Goal: Information Seeking & Learning: Learn about a topic

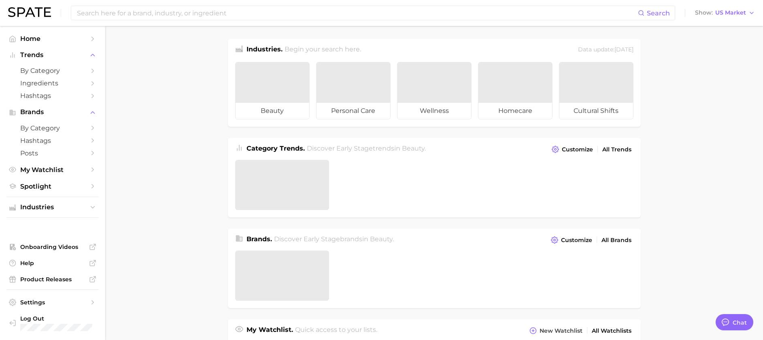
type textarea "x"
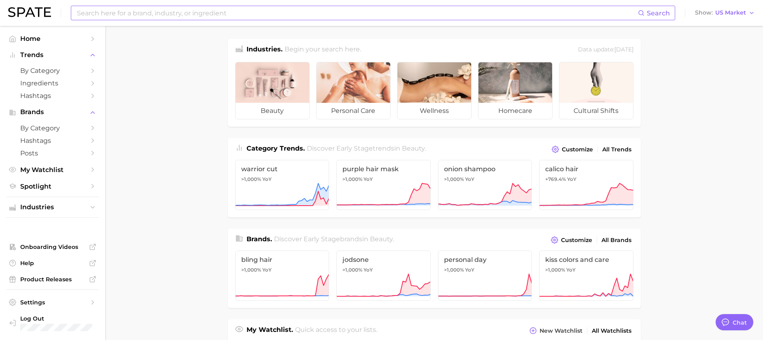
click at [270, 20] on div "Search" at bounding box center [373, 13] width 604 height 15
click at [271, 12] on input at bounding box center [356, 13] width 561 height 14
type input "slow aging"
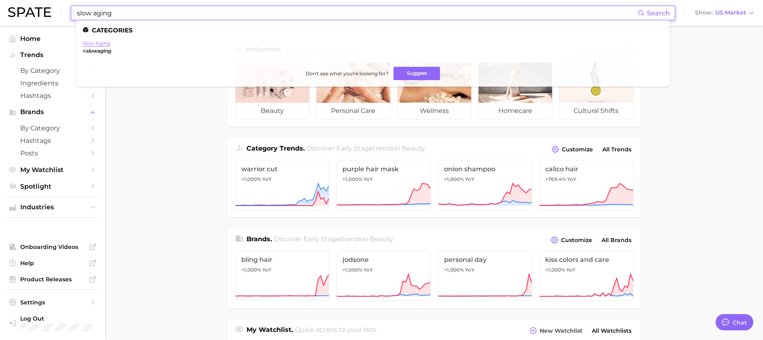
click at [107, 42] on link "slow aging" at bounding box center [97, 43] width 28 height 6
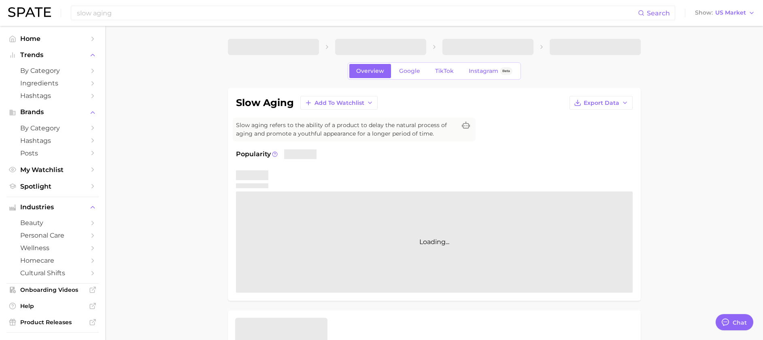
type textarea "x"
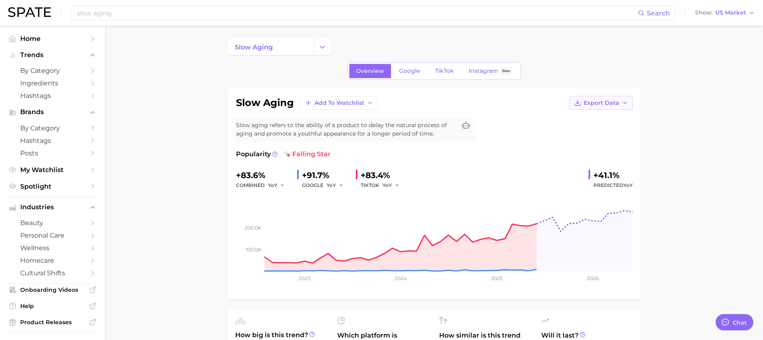
click at [618, 104] on span "Export Data" at bounding box center [601, 103] width 36 height 7
click at [595, 133] on span "Time Series Image" at bounding box center [584, 132] width 54 height 7
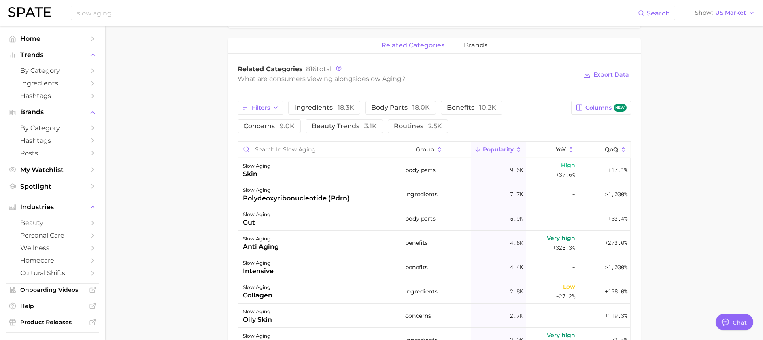
scroll to position [425, 0]
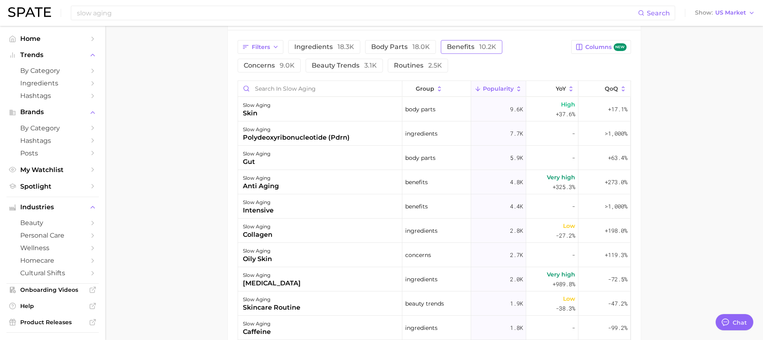
click at [451, 40] on button "benefits 10.2k" at bounding box center [471, 47] width 61 height 14
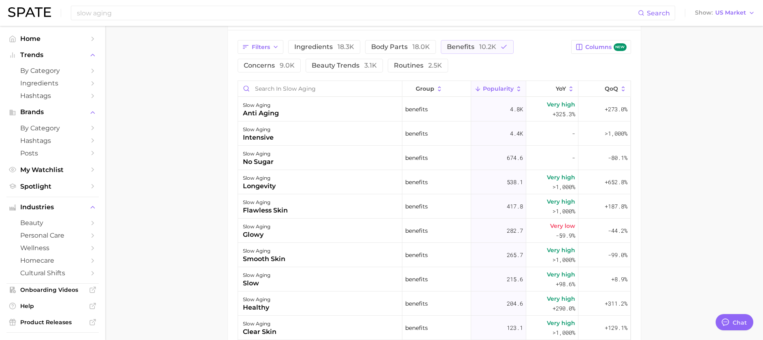
click at [483, 87] on span "Popularity" at bounding box center [498, 88] width 31 height 6
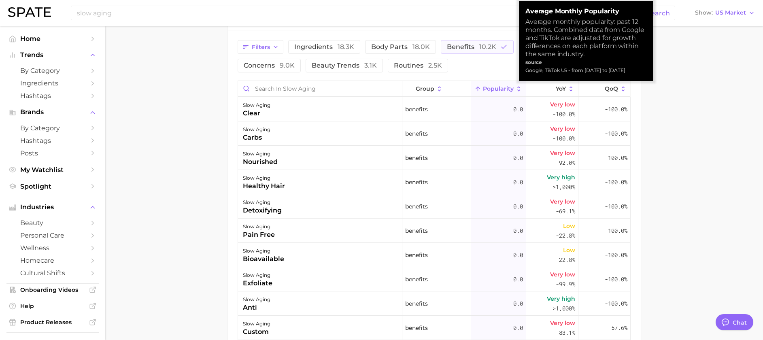
click at [483, 85] on span "Popularity" at bounding box center [498, 88] width 31 height 6
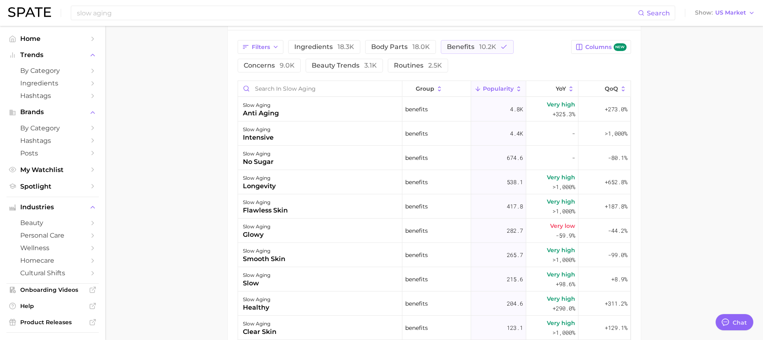
click at [725, 153] on main "slow aging Overview Google TikTok Instagram Beta slow aging Add to Watchlist Ex…" at bounding box center [433, 35] width 657 height 869
click at [536, 91] on button "YoY" at bounding box center [552, 89] width 52 height 16
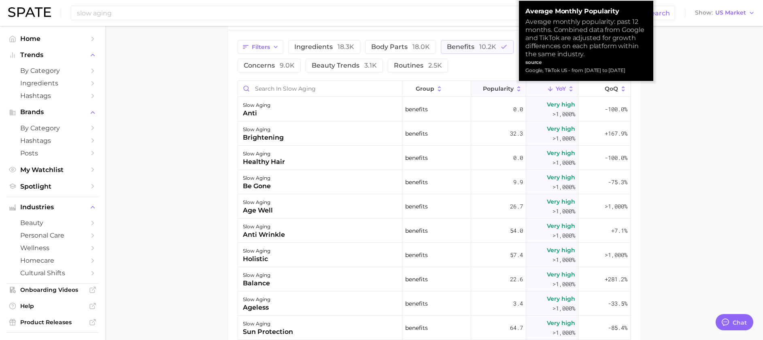
click at [483, 84] on button "Popularity" at bounding box center [498, 89] width 55 height 16
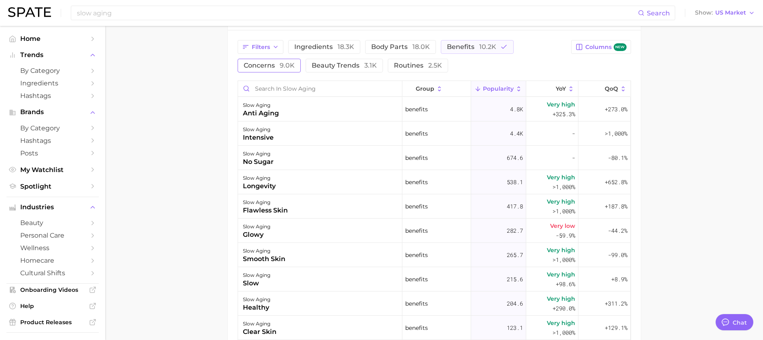
click at [278, 71] on button "concerns 9.0k" at bounding box center [268, 66] width 63 height 14
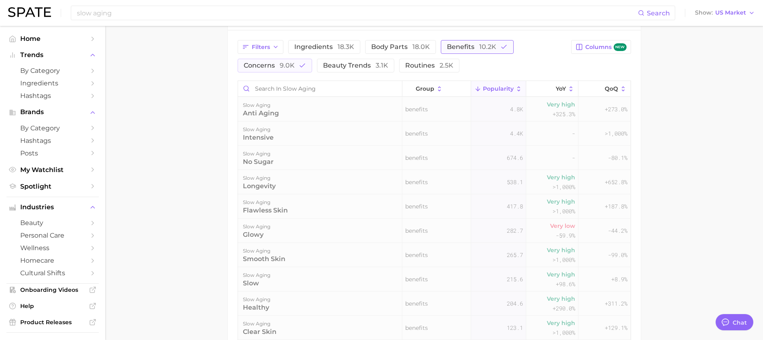
click at [465, 50] on span "benefits 10.2k" at bounding box center [471, 47] width 49 height 6
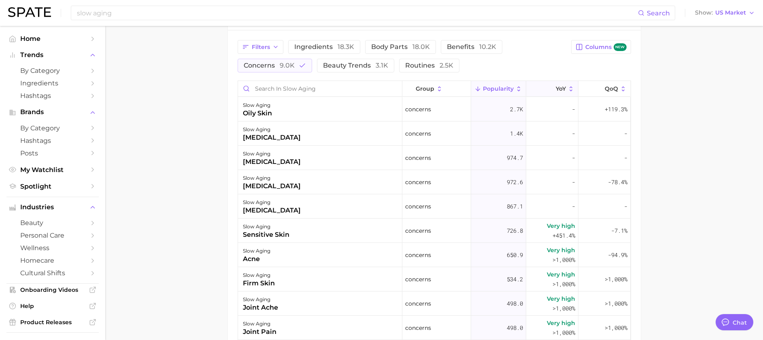
click at [555, 91] on span "YoY" at bounding box center [560, 88] width 10 height 6
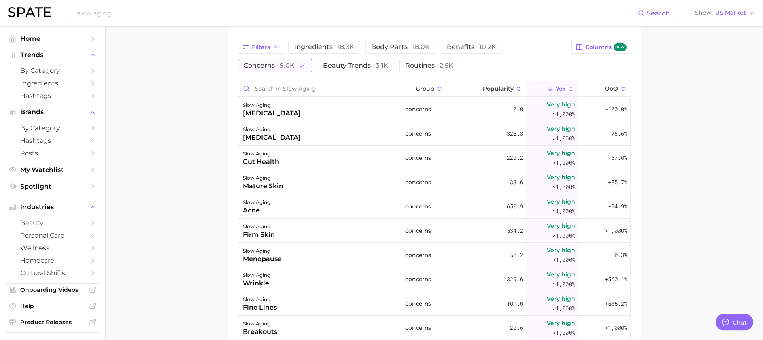
click at [292, 60] on button "concerns 9.0k" at bounding box center [274, 66] width 74 height 14
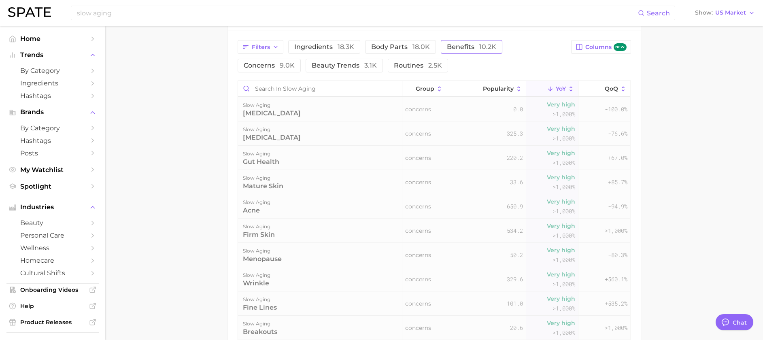
click at [463, 52] on button "benefits 10.2k" at bounding box center [471, 47] width 61 height 14
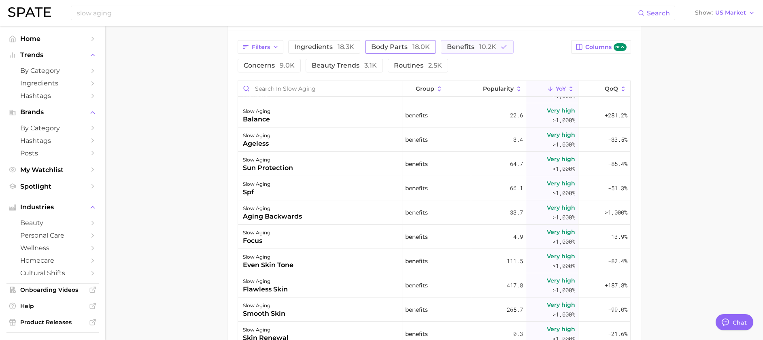
scroll to position [182, 0]
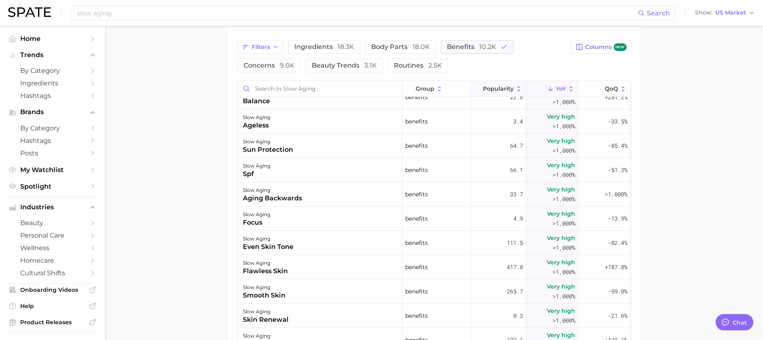
click at [490, 86] on span "Popularity" at bounding box center [498, 88] width 31 height 6
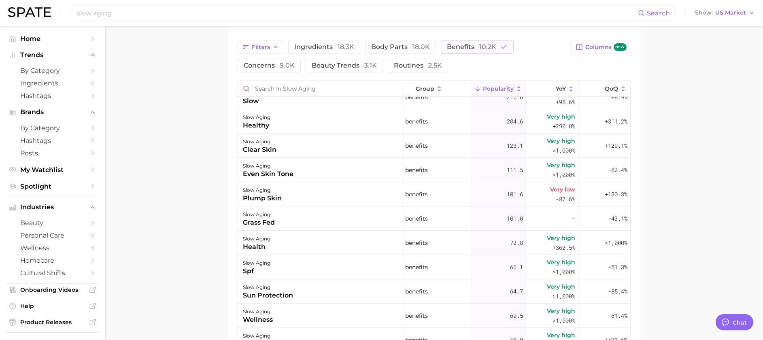
scroll to position [0, 0]
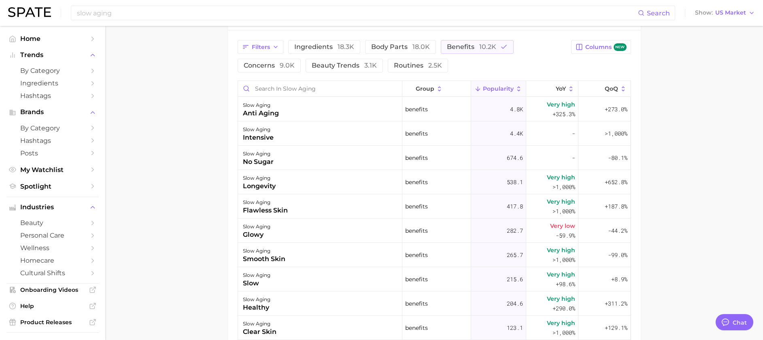
click at [490, 87] on span "Popularity" at bounding box center [498, 88] width 31 height 6
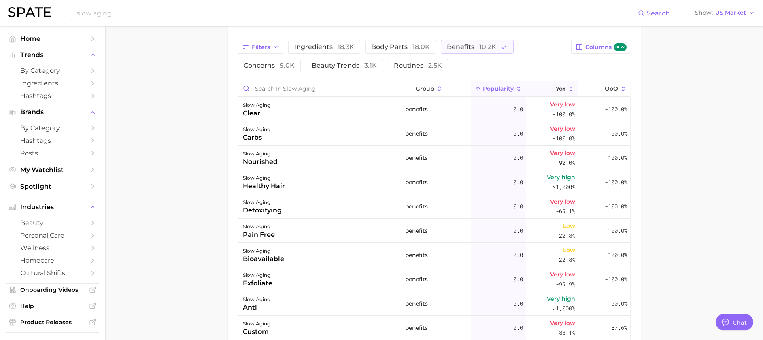
click at [547, 87] on icon at bounding box center [550, 88] width 7 height 7
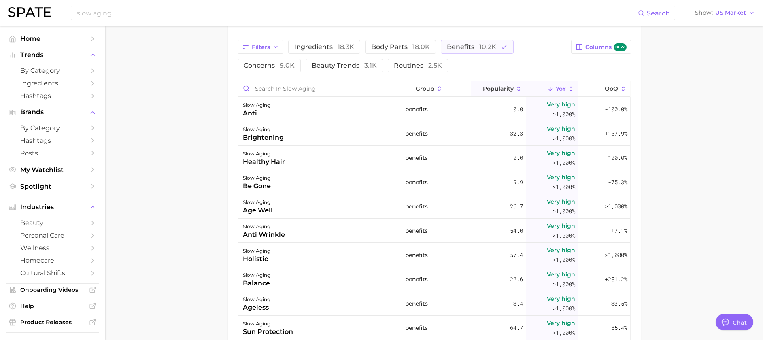
click at [502, 81] on button "Popularity" at bounding box center [498, 89] width 55 height 16
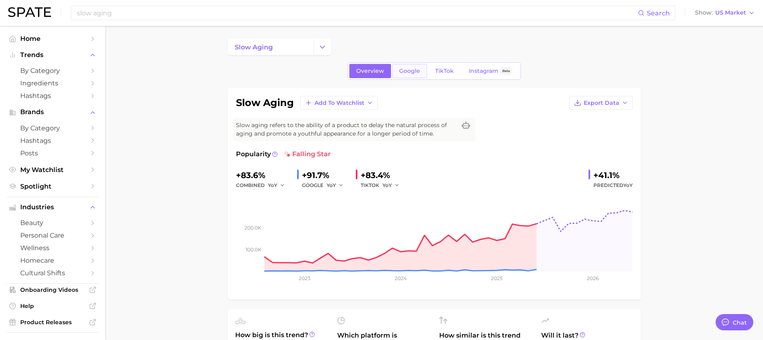
click at [415, 70] on span "Google" at bounding box center [409, 71] width 21 height 7
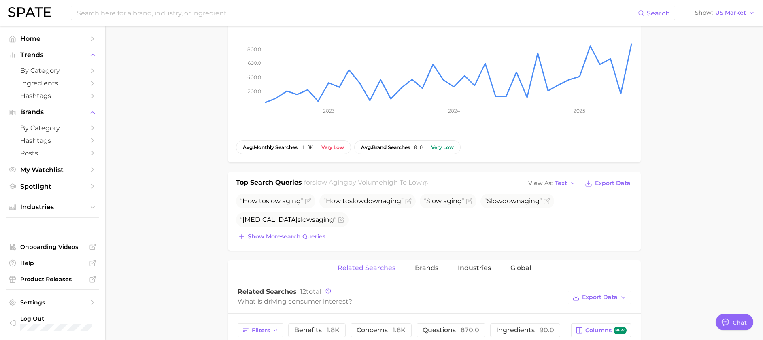
scroll to position [182, 0]
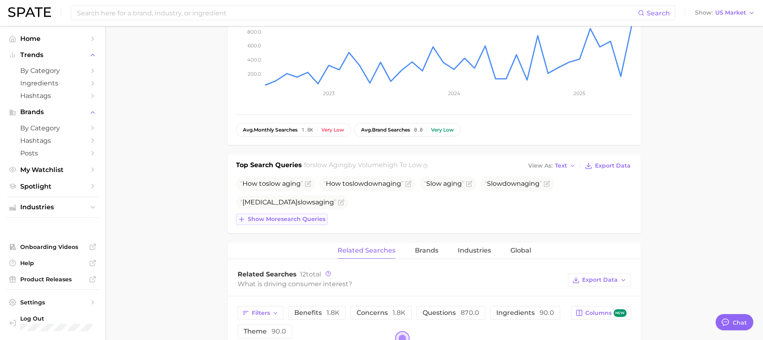
click at [291, 218] on span "Show more search queries" at bounding box center [287, 219] width 78 height 7
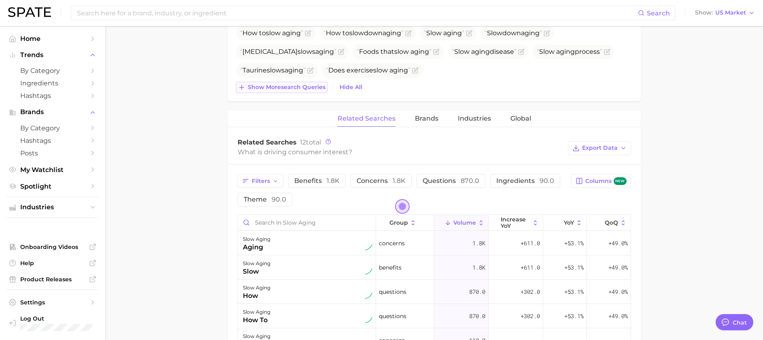
scroll to position [364, 0]
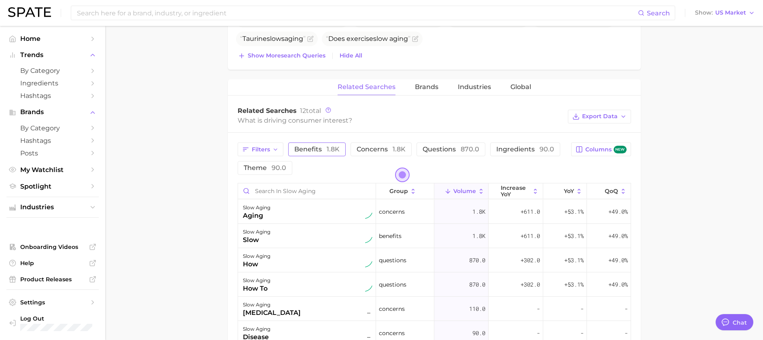
click at [335, 142] on button "benefits 1.8k" at bounding box center [316, 149] width 57 height 14
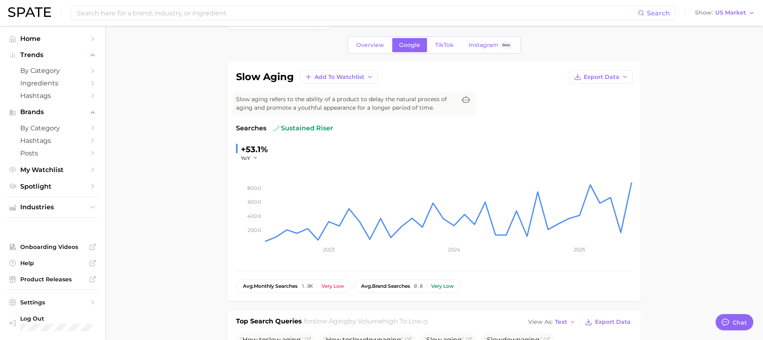
scroll to position [0, 0]
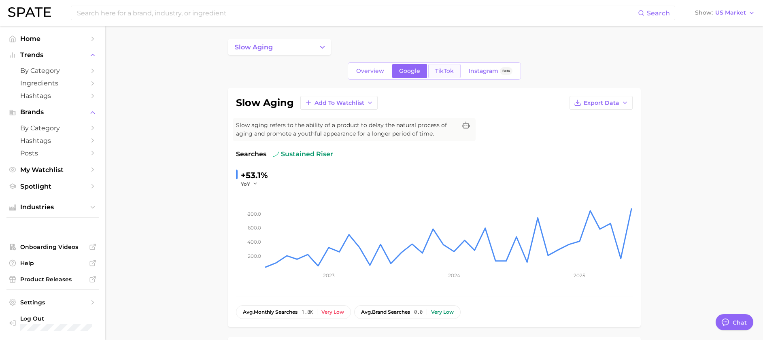
click at [440, 70] on span "TikTok" at bounding box center [444, 71] width 19 height 7
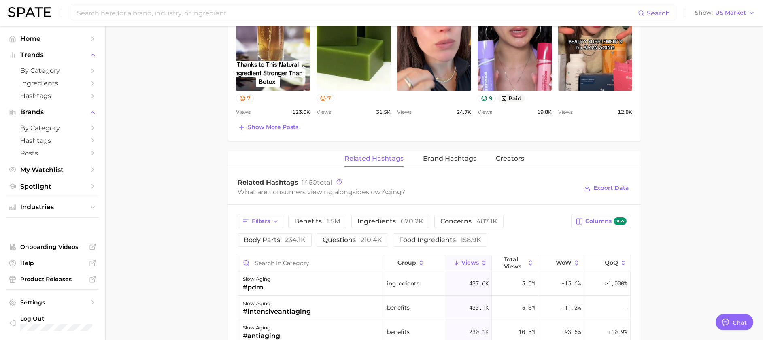
scroll to position [546, 0]
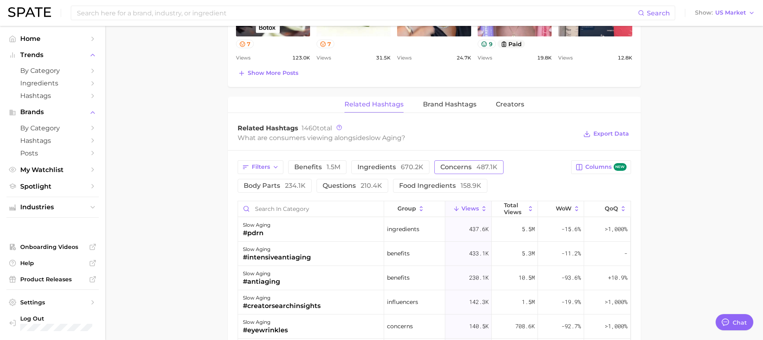
click at [447, 164] on span "concerns 487.1k" at bounding box center [468, 167] width 57 height 6
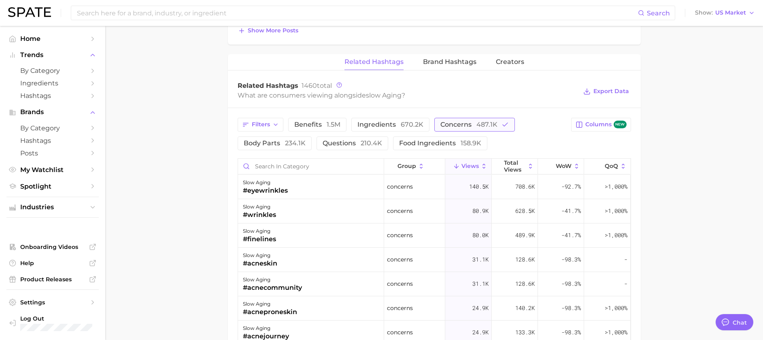
scroll to position [607, 0]
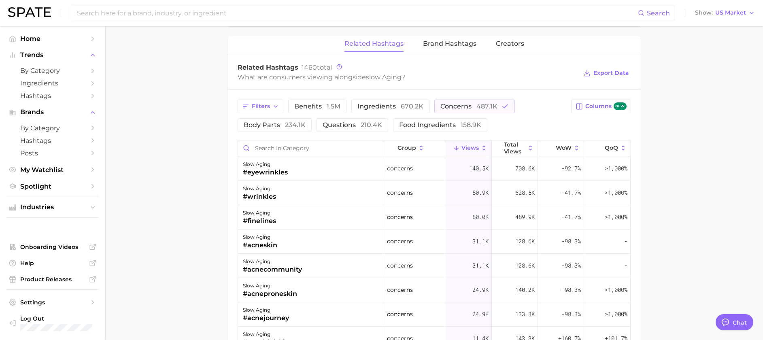
click at [461, 146] on span "Views" at bounding box center [469, 147] width 17 height 6
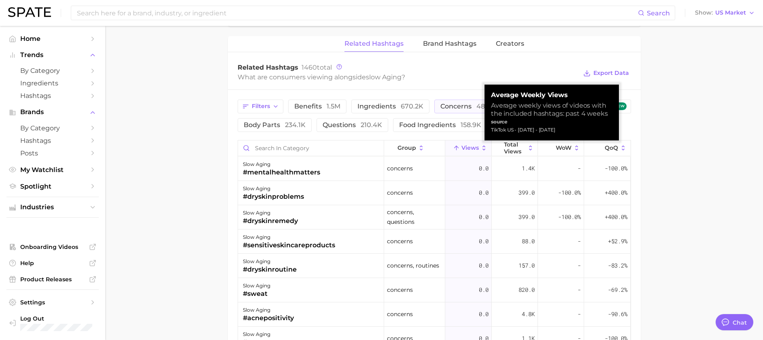
click at [461, 146] on span "Views" at bounding box center [469, 147] width 17 height 6
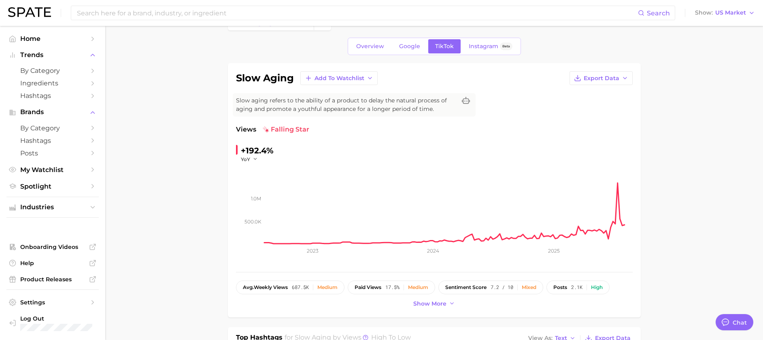
scroll to position [0, 0]
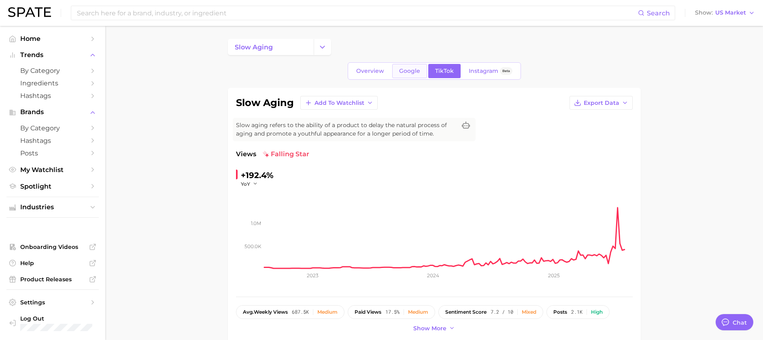
click at [411, 74] on span "Google" at bounding box center [409, 71] width 21 height 7
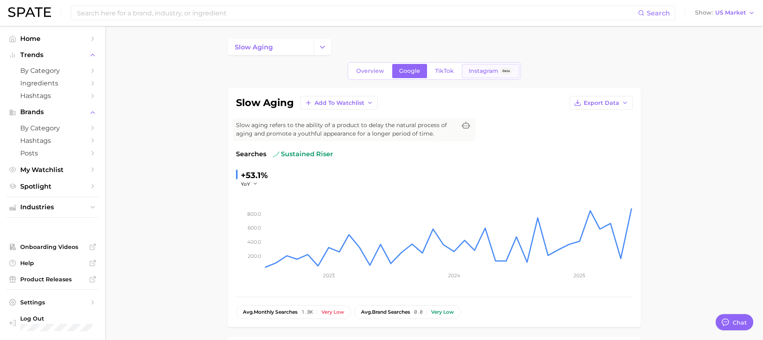
click at [479, 71] on span "Instagram" at bounding box center [483, 71] width 30 height 7
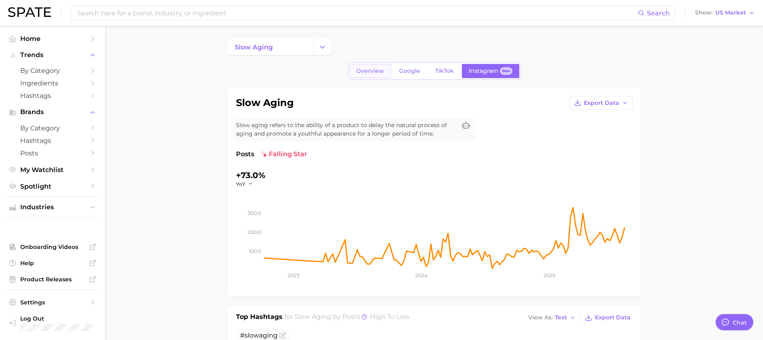
click at [369, 68] on span "Overview" at bounding box center [370, 71] width 28 height 7
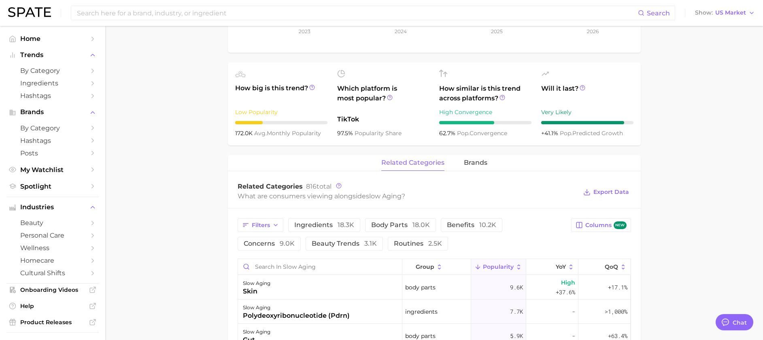
scroll to position [303, 0]
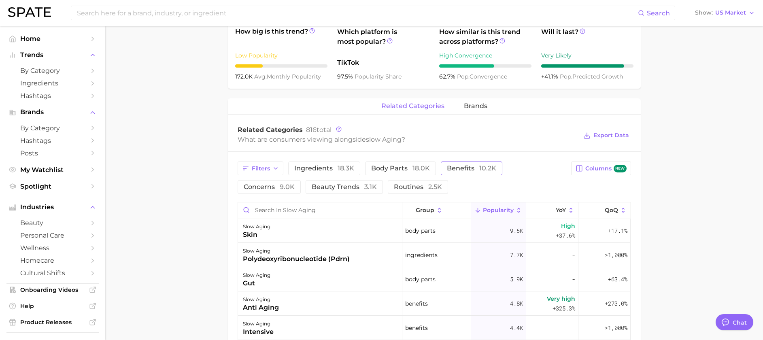
click at [483, 165] on span "10.2k" at bounding box center [487, 168] width 17 height 8
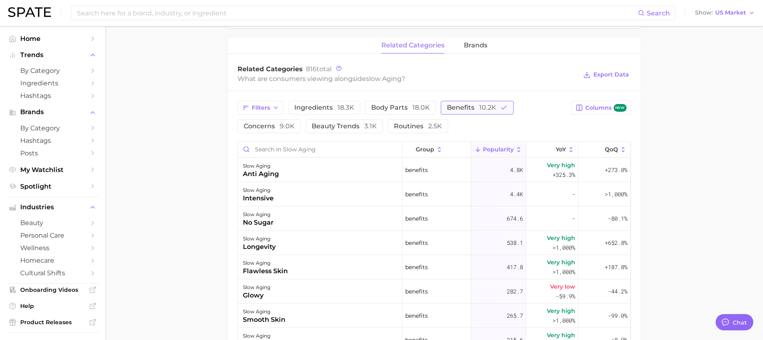
click at [506, 105] on button "benefits 10.2k" at bounding box center [477, 108] width 73 height 14
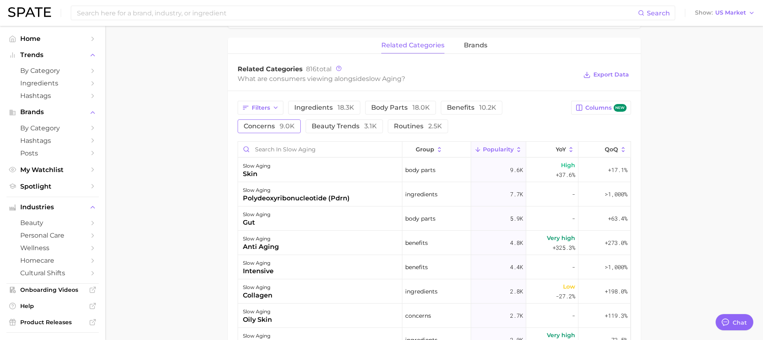
click at [288, 123] on span "9.0k" at bounding box center [287, 126] width 15 height 8
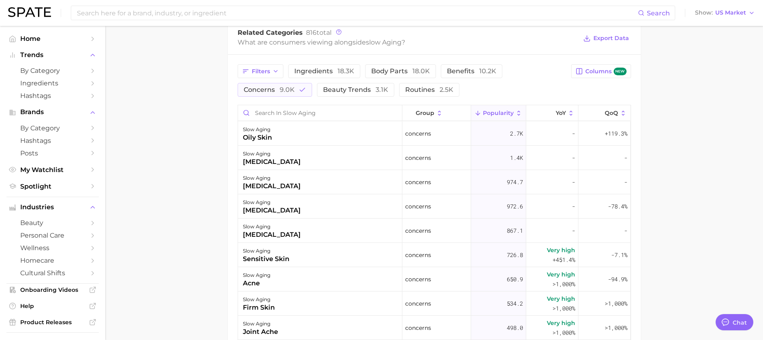
scroll to position [425, 0]
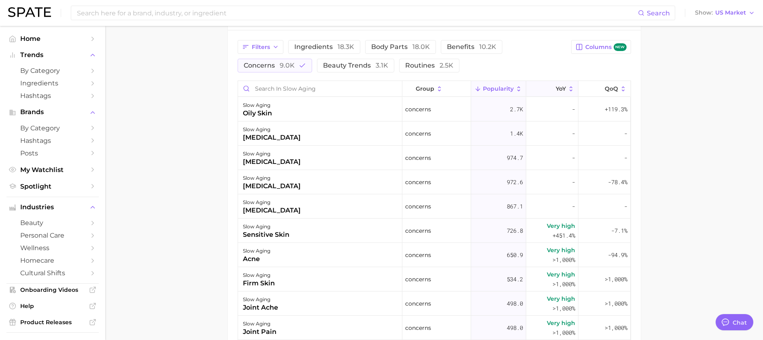
click at [547, 91] on icon at bounding box center [550, 88] width 7 height 7
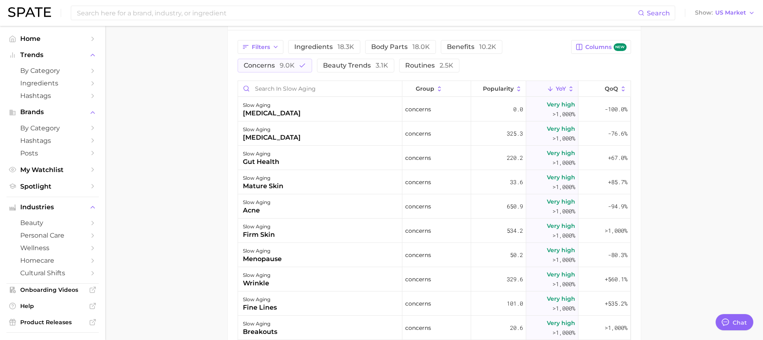
click at [682, 116] on main "slow aging Overview Google TikTok Instagram Beta slow aging Add to Watchlist Ex…" at bounding box center [433, 35] width 657 height 869
click at [718, 112] on main "slow aging Overview Google TikTok Instagram Beta slow aging Add to Watchlist Ex…" at bounding box center [433, 35] width 657 height 869
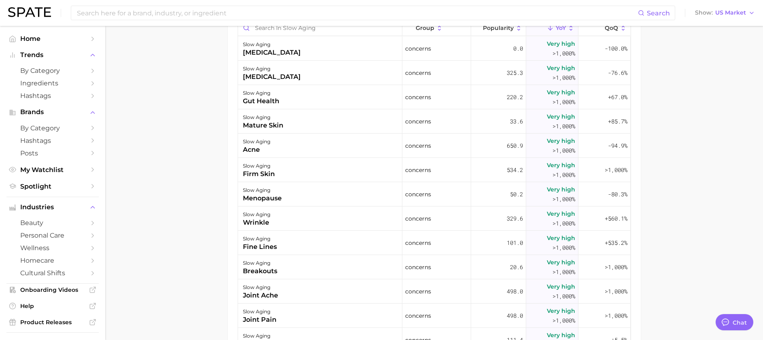
scroll to position [243, 0]
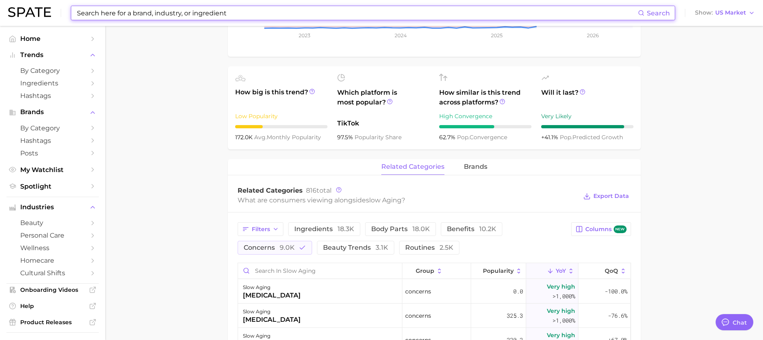
click at [439, 12] on input at bounding box center [356, 13] width 561 height 14
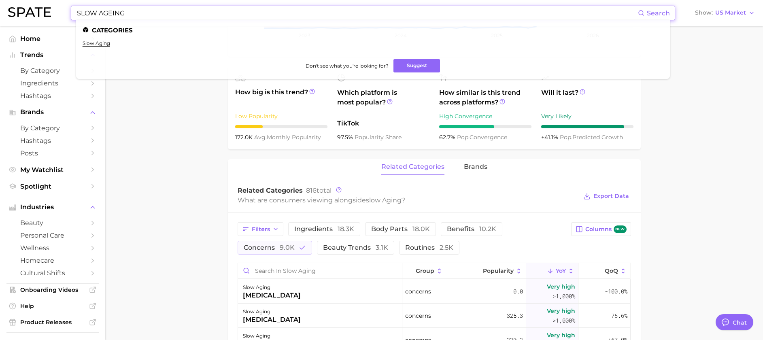
type input "SLOW AGEING"
click at [672, 120] on main "slow aging Overview Google TikTok Instagram Beta slow aging Add to Watchlist Ex…" at bounding box center [433, 217] width 657 height 869
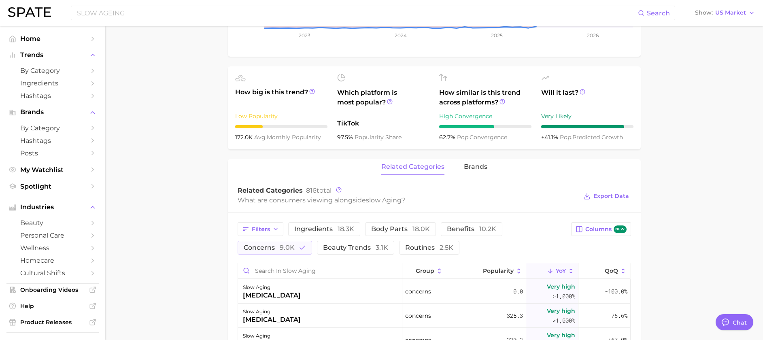
scroll to position [303, 0]
